Goal: Task Accomplishment & Management: Use online tool/utility

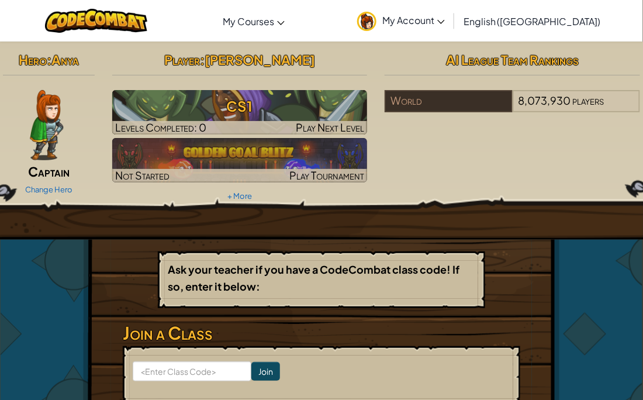
click at [55, 123] on img at bounding box center [46, 125] width 33 height 70
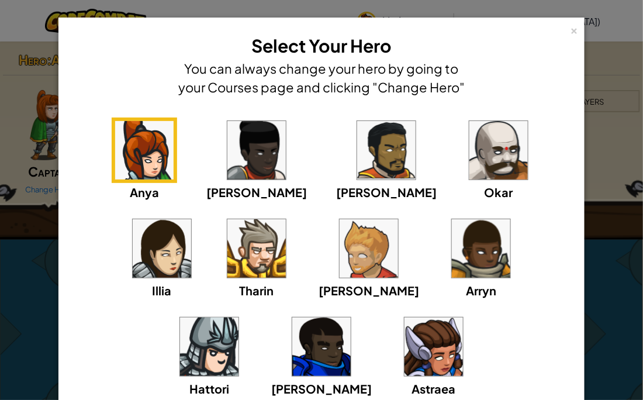
click at [405, 339] on img at bounding box center [434, 347] width 58 height 58
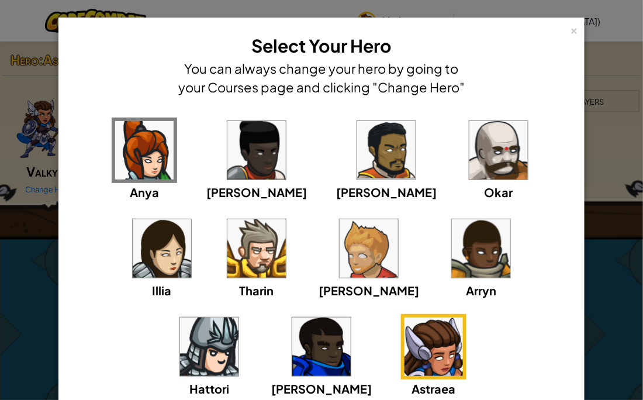
click at [132, 133] on img at bounding box center [144, 150] width 58 height 58
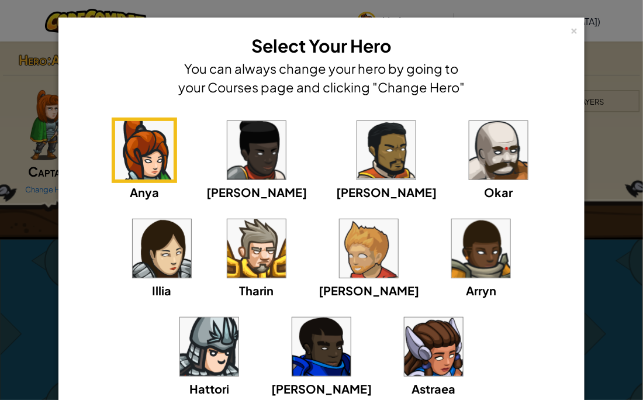
click at [35, 249] on div "× Select Your Hero You can always change your hero by going to your Courses pag…" at bounding box center [321, 200] width 643 height 400
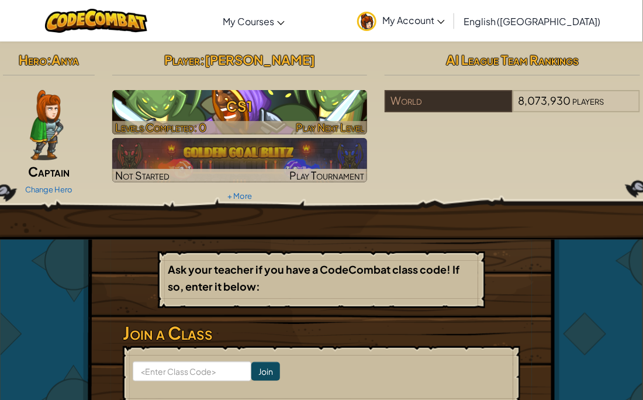
click at [313, 110] on h3 "CS1" at bounding box center [240, 106] width 256 height 26
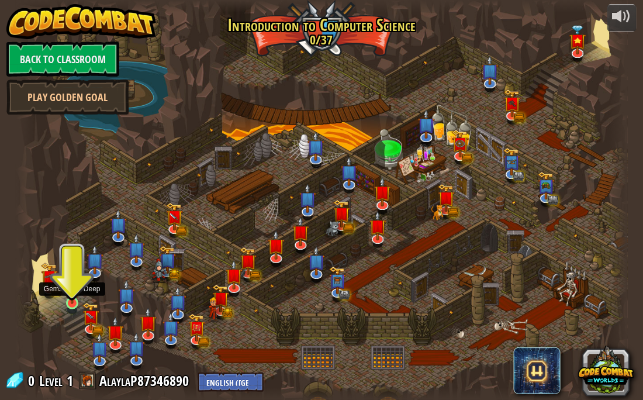
click at [78, 300] on img at bounding box center [72, 287] width 15 height 34
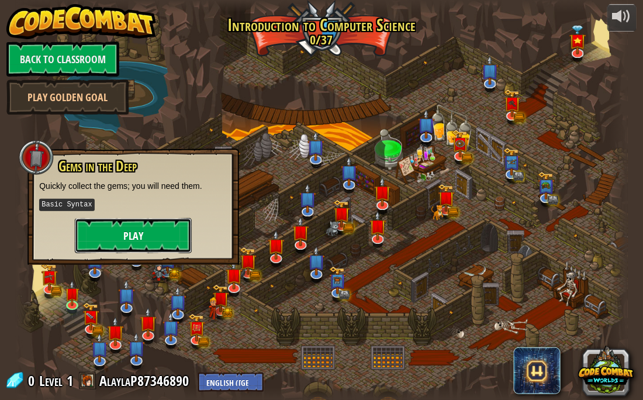
click at [135, 228] on button "Play" at bounding box center [133, 235] width 117 height 35
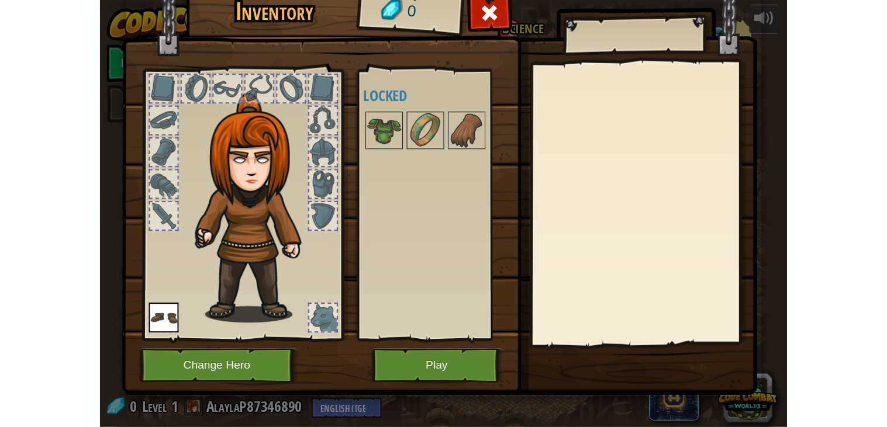
scroll to position [3, 0]
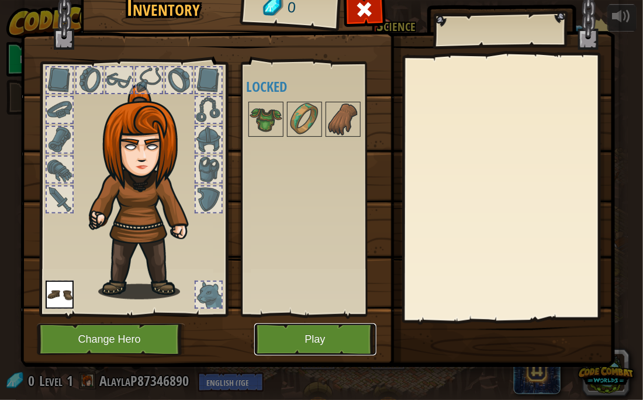
click at [308, 346] on button "Play" at bounding box center [315, 339] width 122 height 32
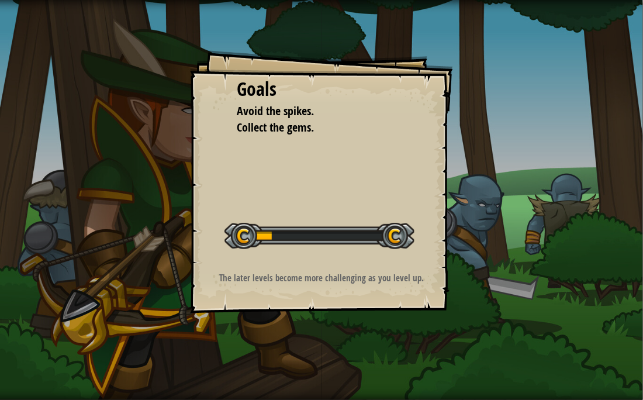
click at [267, 231] on div at bounding box center [320, 236] width 190 height 26
click at [312, 231] on div at bounding box center [320, 236] width 190 height 26
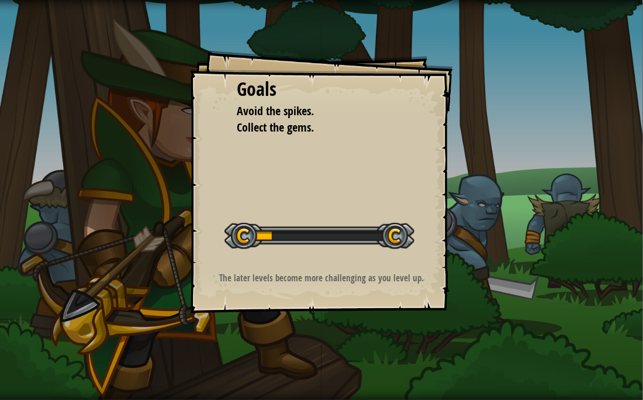
click at [312, 231] on div at bounding box center [320, 236] width 190 height 26
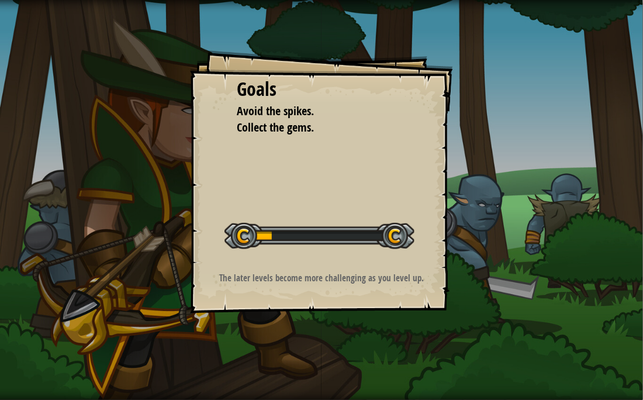
click at [312, 231] on div at bounding box center [320, 236] width 190 height 26
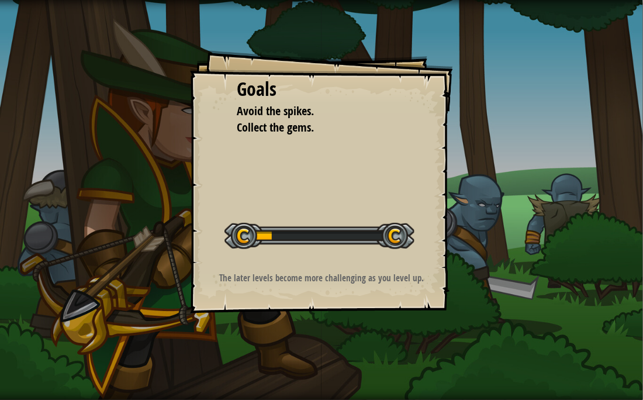
click at [312, 231] on div at bounding box center [320, 236] width 190 height 26
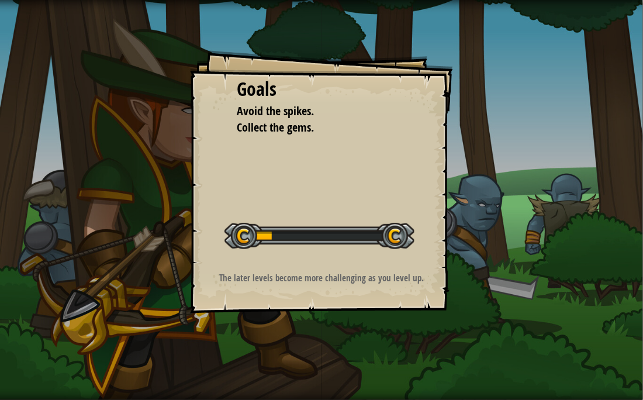
click at [312, 231] on div at bounding box center [320, 236] width 190 height 26
click at [261, 86] on div "Goals" at bounding box center [322, 89] width 170 height 27
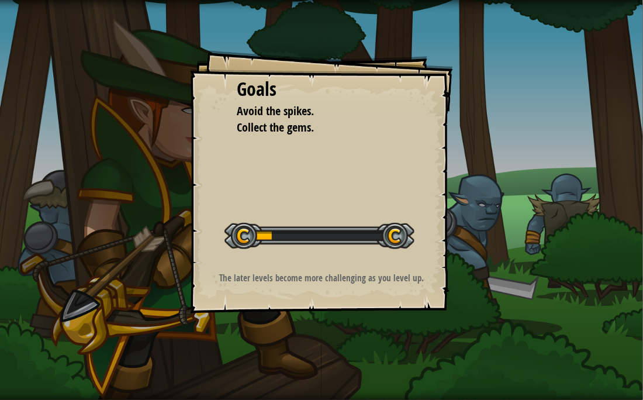
click at [261, 86] on div "Goals" at bounding box center [322, 89] width 170 height 27
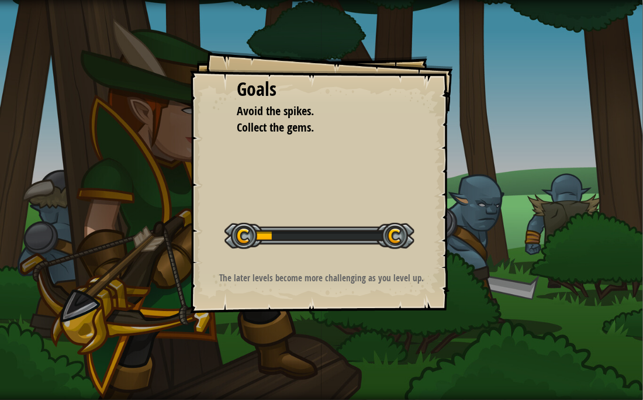
click at [261, 86] on div "Goals" at bounding box center [322, 89] width 170 height 27
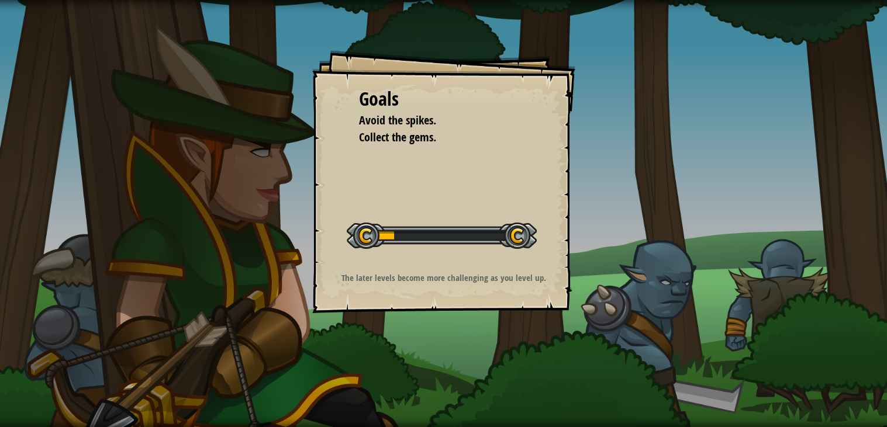
click at [449, 201] on div "Goals Avoid the spikes. Collect the gems. Start Level Error loading from server…" at bounding box center [443, 181] width 263 height 263
click at [387, 239] on div at bounding box center [442, 236] width 190 height 26
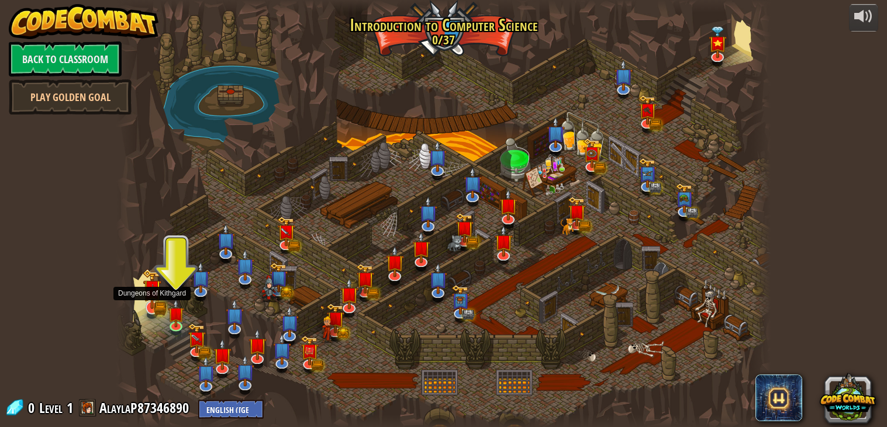
click at [155, 292] on img at bounding box center [152, 289] width 11 height 11
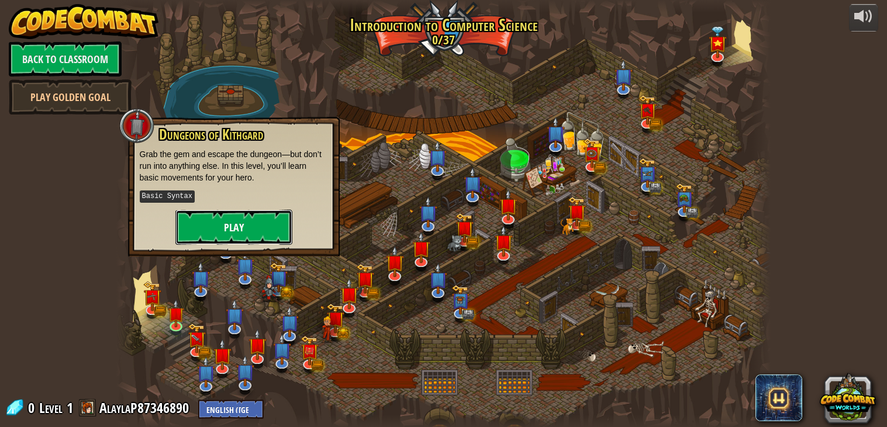
click at [194, 233] on button "Play" at bounding box center [233, 227] width 117 height 35
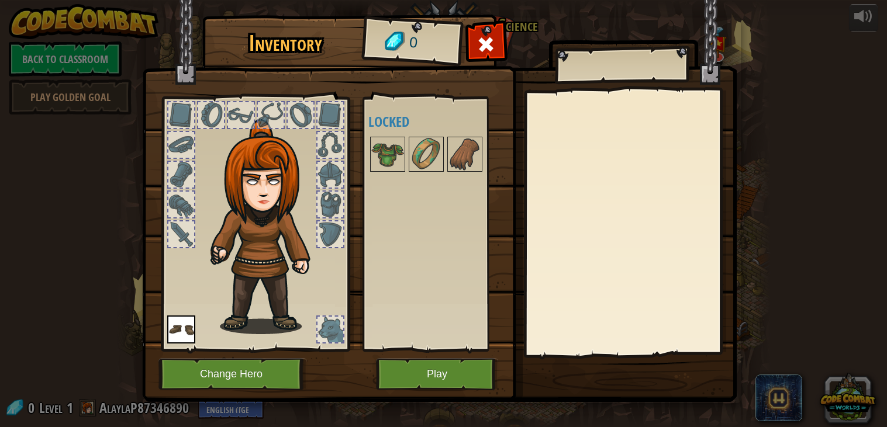
click at [592, 57] on div at bounding box center [621, 65] width 133 height 29
click at [625, 217] on div at bounding box center [630, 223] width 206 height 263
click at [569, 71] on div at bounding box center [621, 65] width 133 height 29
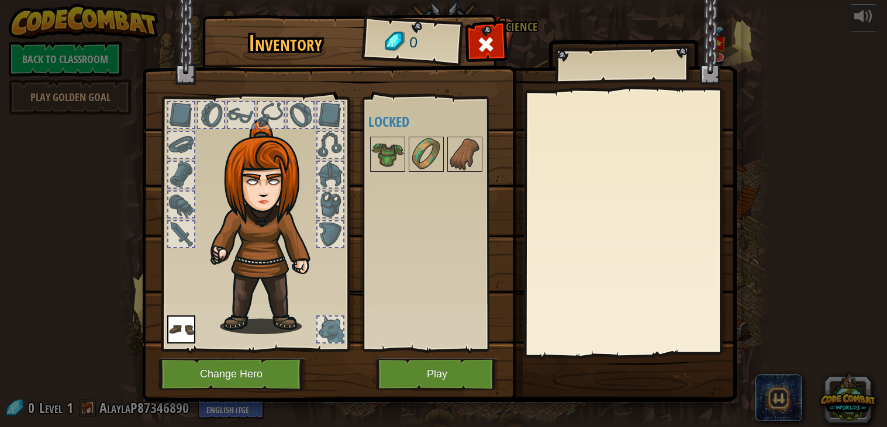
click at [569, 71] on div at bounding box center [621, 65] width 133 height 29
click at [257, 371] on button "Change Hero" at bounding box center [232, 374] width 149 height 32
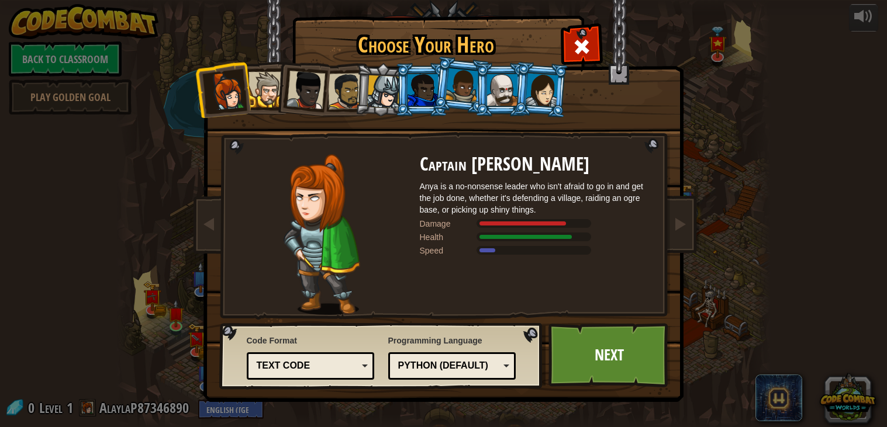
click at [271, 87] on div at bounding box center [267, 90] width 36 height 36
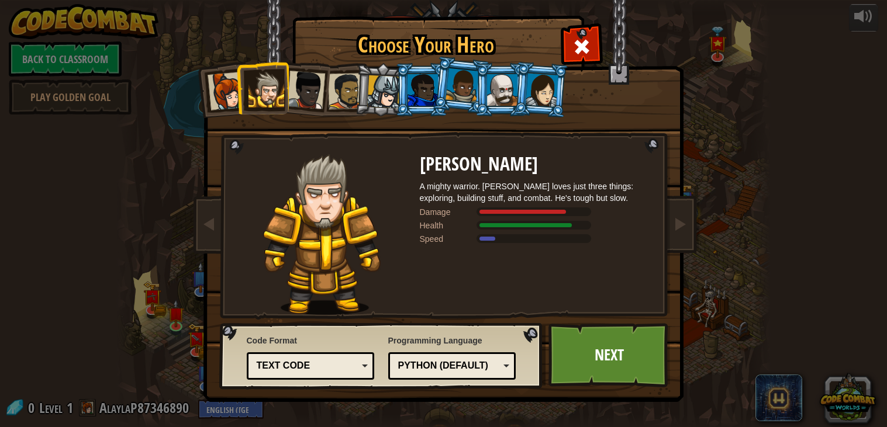
click at [325, 84] on li at bounding box center [302, 87] width 57 height 57
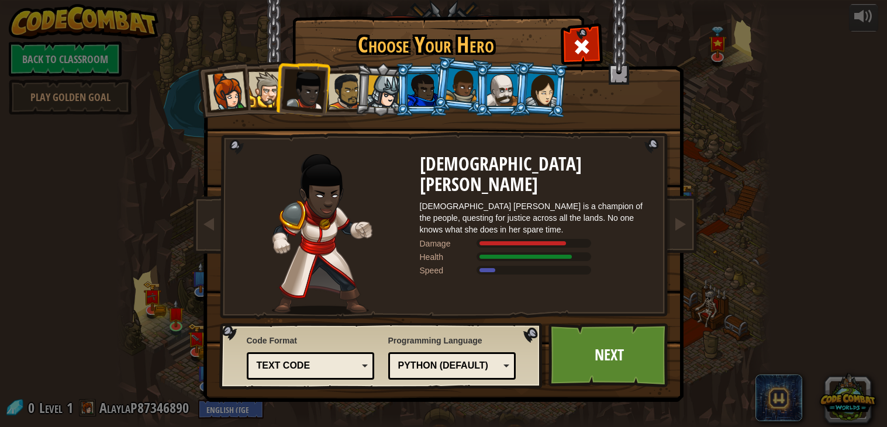
click at [353, 80] on div at bounding box center [345, 91] width 36 height 36
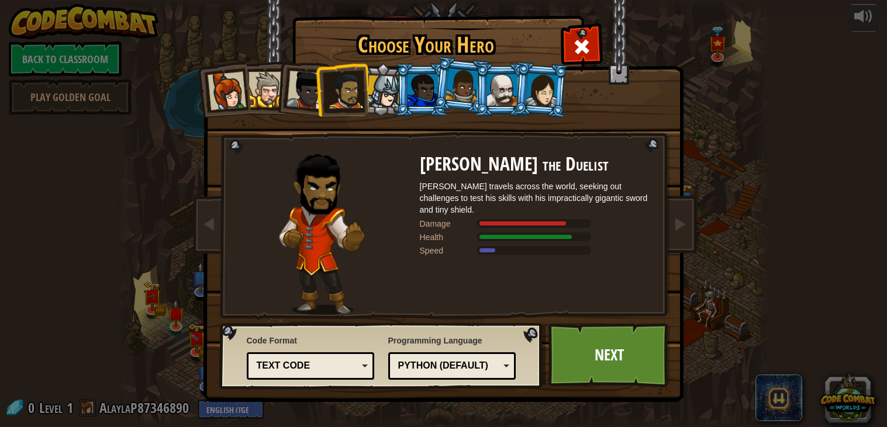
click at [392, 77] on div at bounding box center [383, 91] width 33 height 33
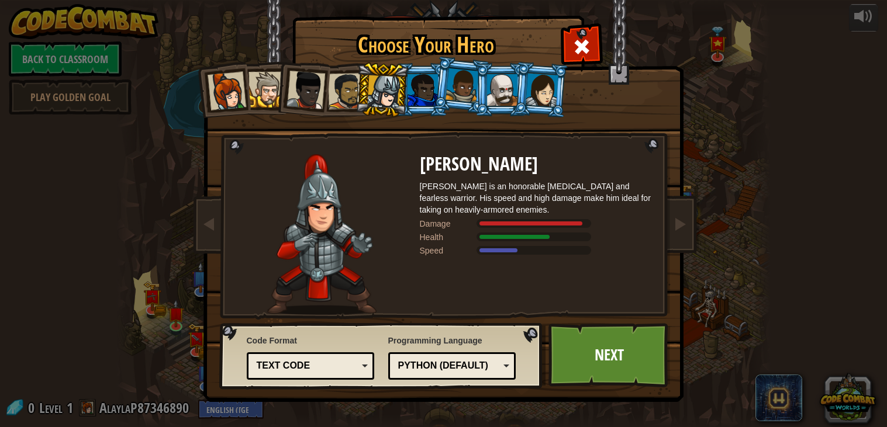
click at [415, 74] on div at bounding box center [423, 90] width 30 height 32
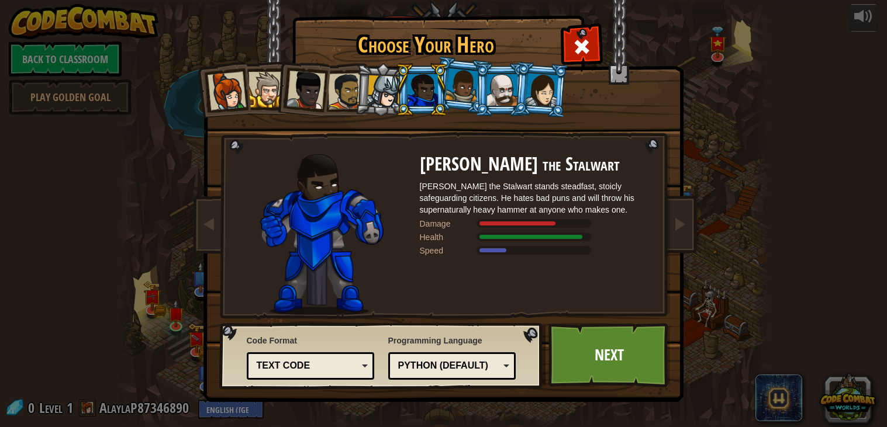
click at [463, 70] on div at bounding box center [462, 85] width 33 height 35
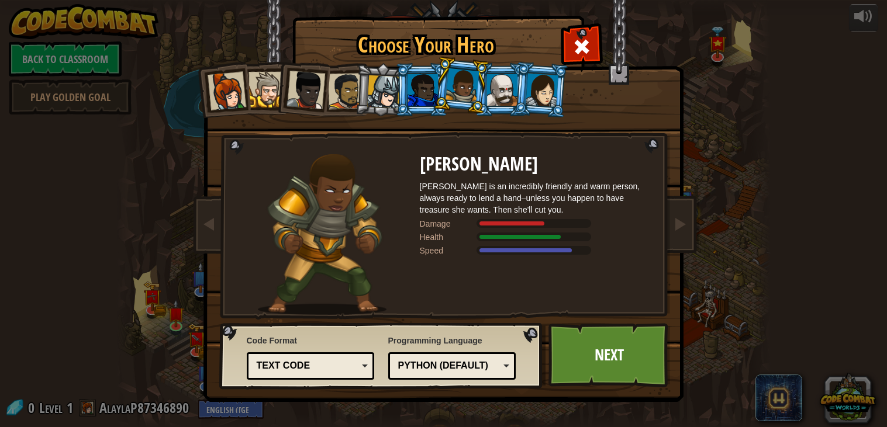
click at [503, 80] on div at bounding box center [502, 90] width 30 height 32
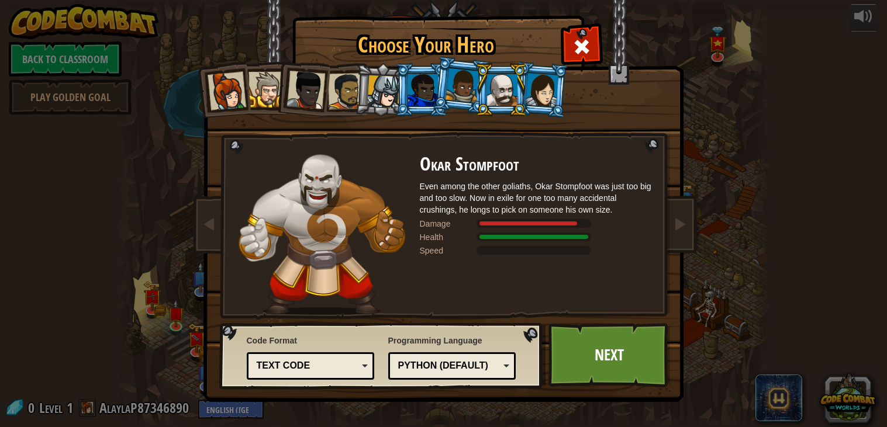
click at [544, 82] on div at bounding box center [542, 89] width 33 height 33
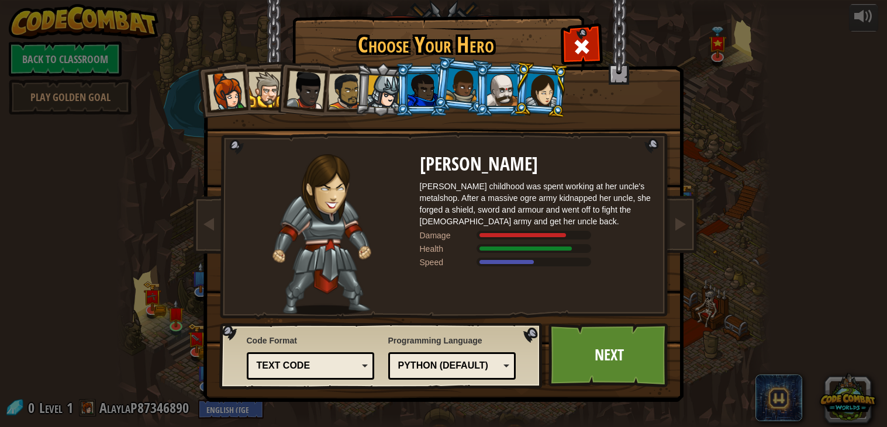
click at [228, 75] on div at bounding box center [226, 91] width 39 height 39
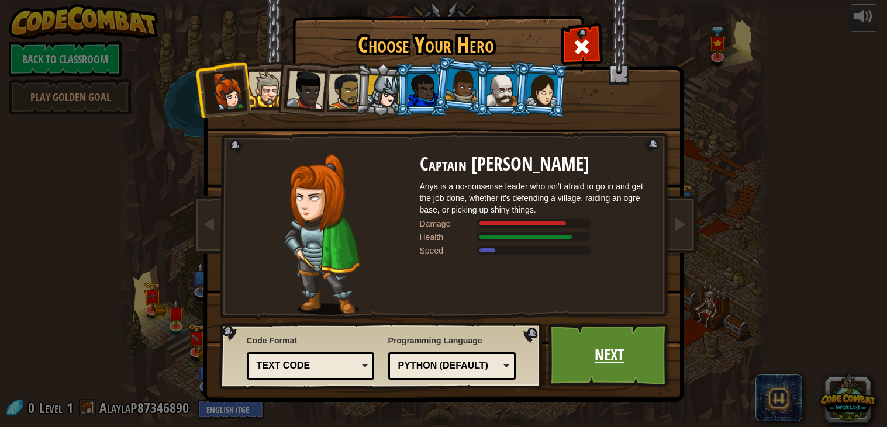
click at [595, 337] on link "Next" at bounding box center [609, 355] width 122 height 64
